Goal: Task Accomplishment & Management: Use online tool/utility

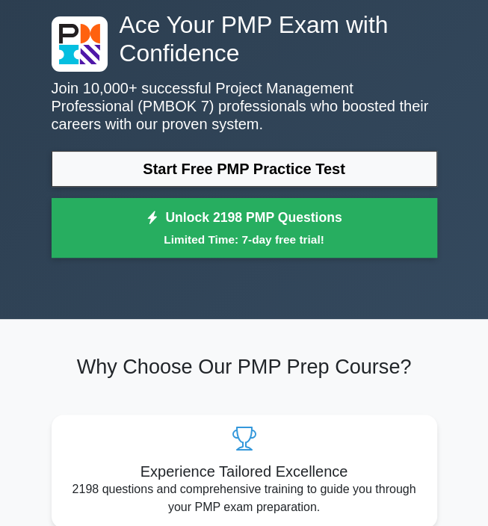
scroll to position [65, 0]
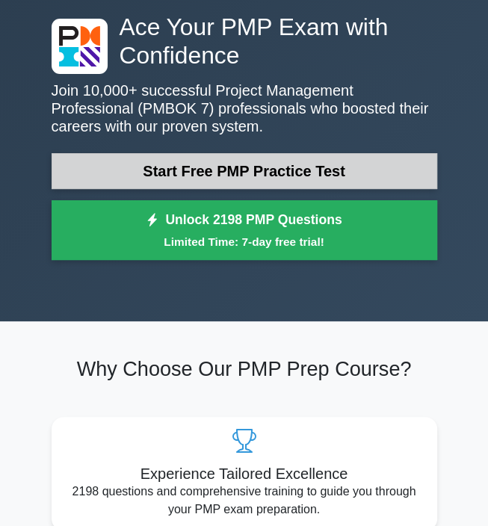
click at [236, 164] on link "Start Free PMP Practice Test" at bounding box center [244, 171] width 385 height 36
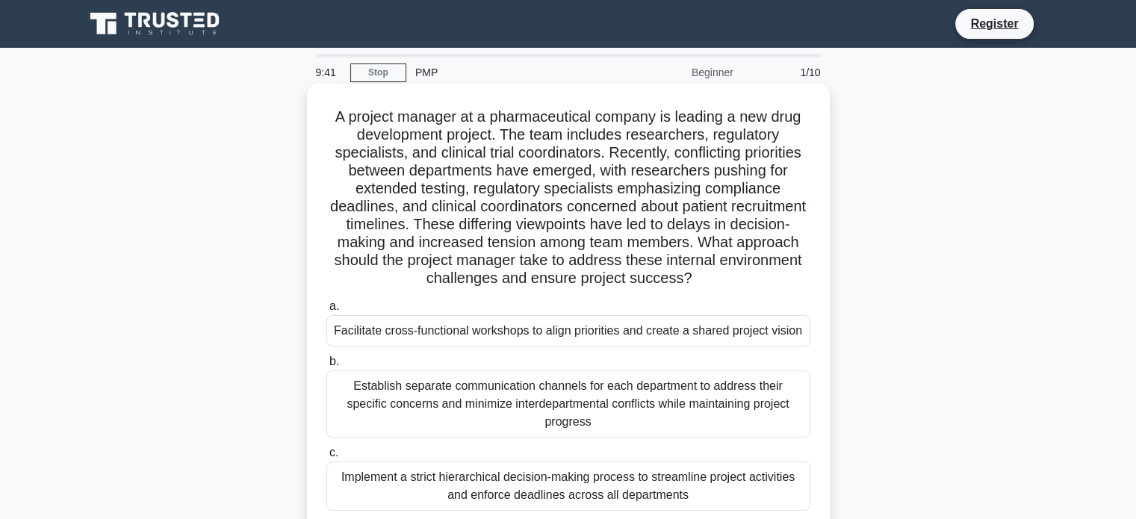
click at [498, 329] on div "Facilitate cross-functional workshops to align priorities and create a shared p…" at bounding box center [568, 330] width 484 height 31
click at [326, 311] on input "a. Facilitate cross-functional workshops to align priorities and create a share…" at bounding box center [326, 307] width 0 height 10
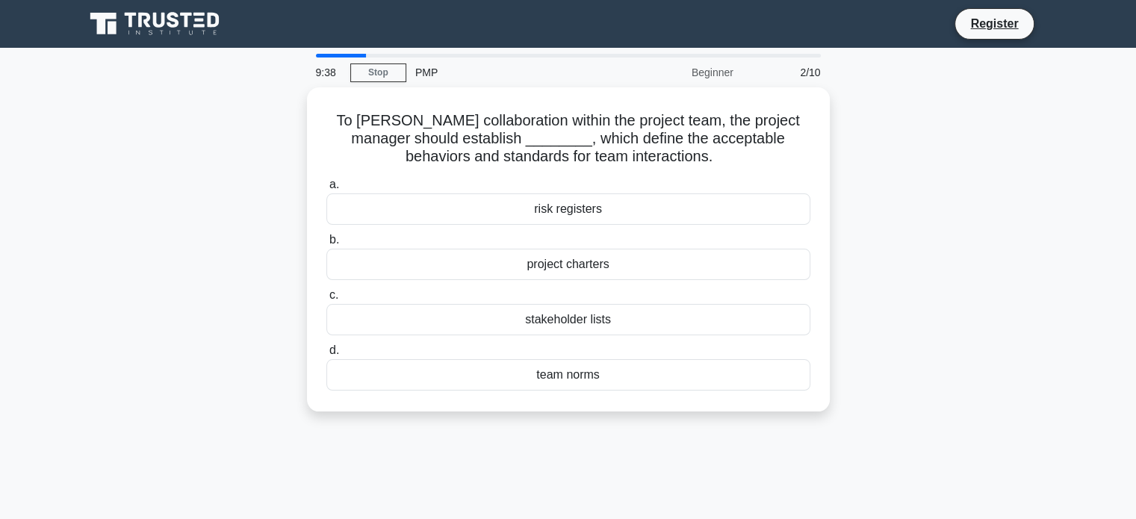
click at [498, 329] on div "stakeholder lists" at bounding box center [568, 319] width 484 height 31
click at [326, 300] on input "c. stakeholder lists" at bounding box center [326, 296] width 0 height 10
